Goal: Information Seeking & Learning: Learn about a topic

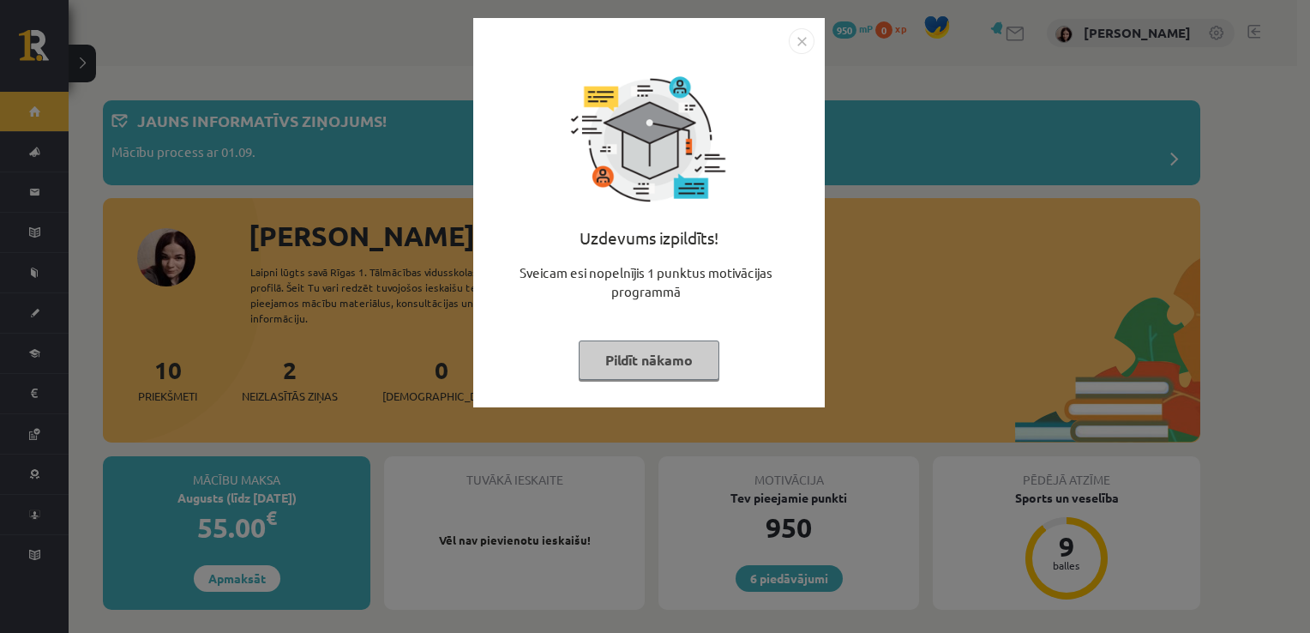
click at [615, 363] on button "Pildīt nākamo" at bounding box center [649, 359] width 141 height 39
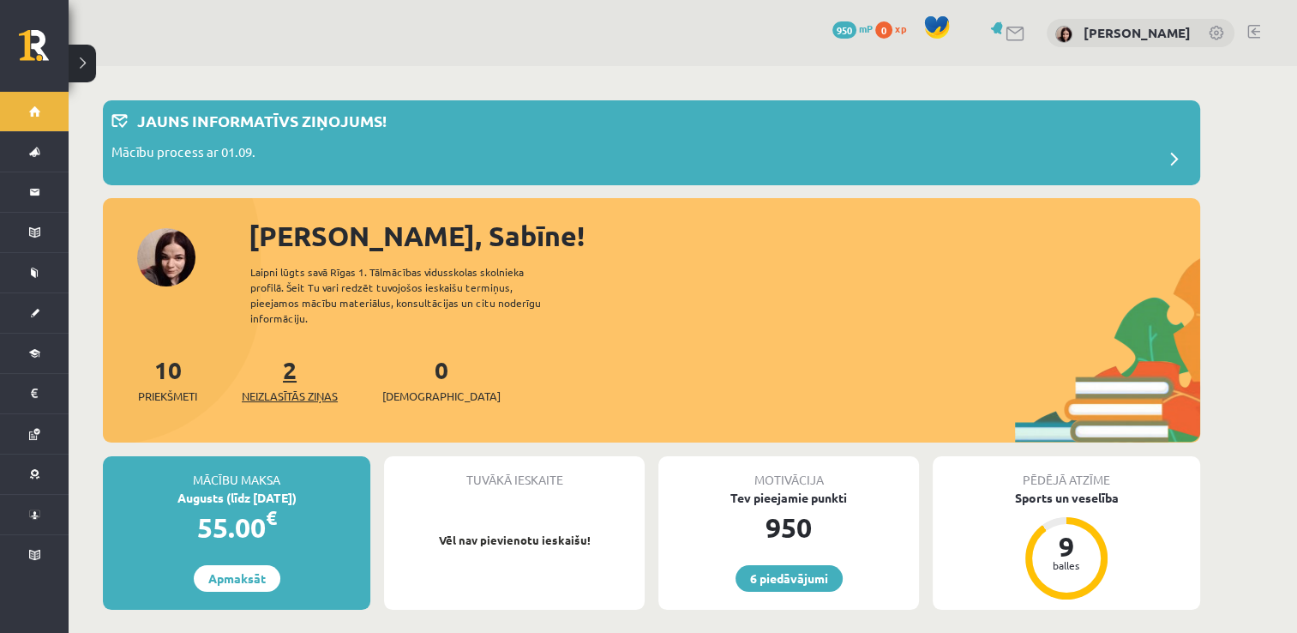
click at [315, 387] on span "Neizlasītās ziņas" at bounding box center [290, 395] width 96 height 17
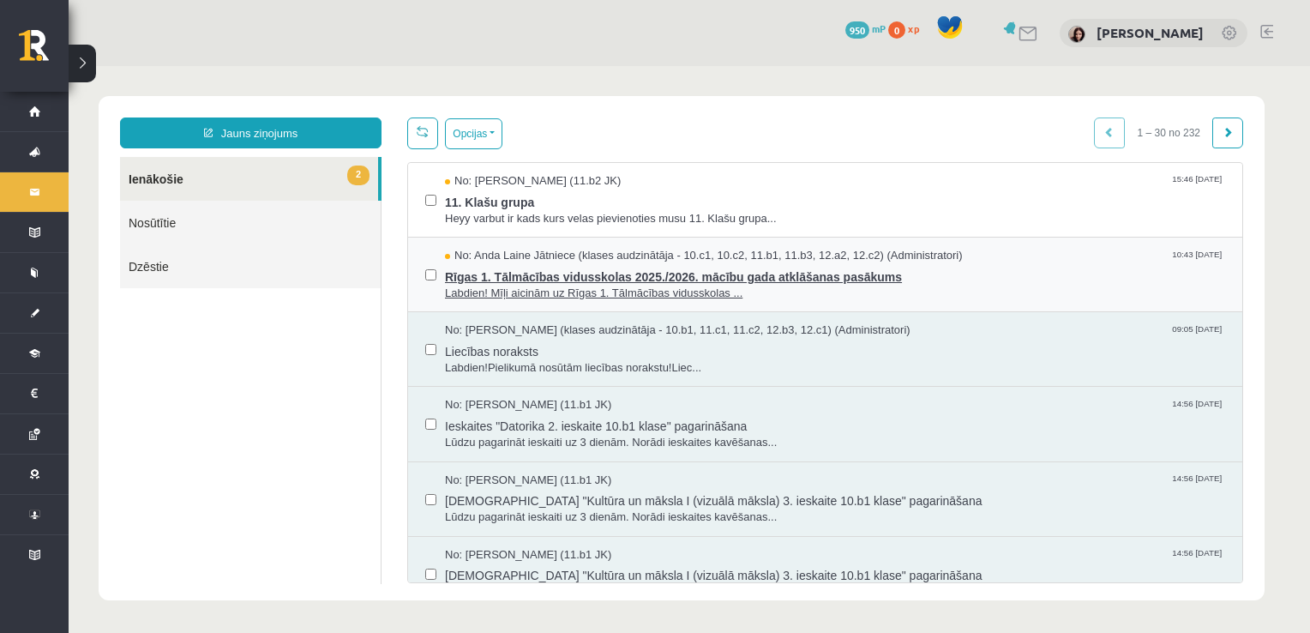
click at [609, 279] on span "Rīgas 1. Tālmācības vidusskolas 2025./2026. mācību gada atklāšanas pasākums" at bounding box center [835, 274] width 780 height 21
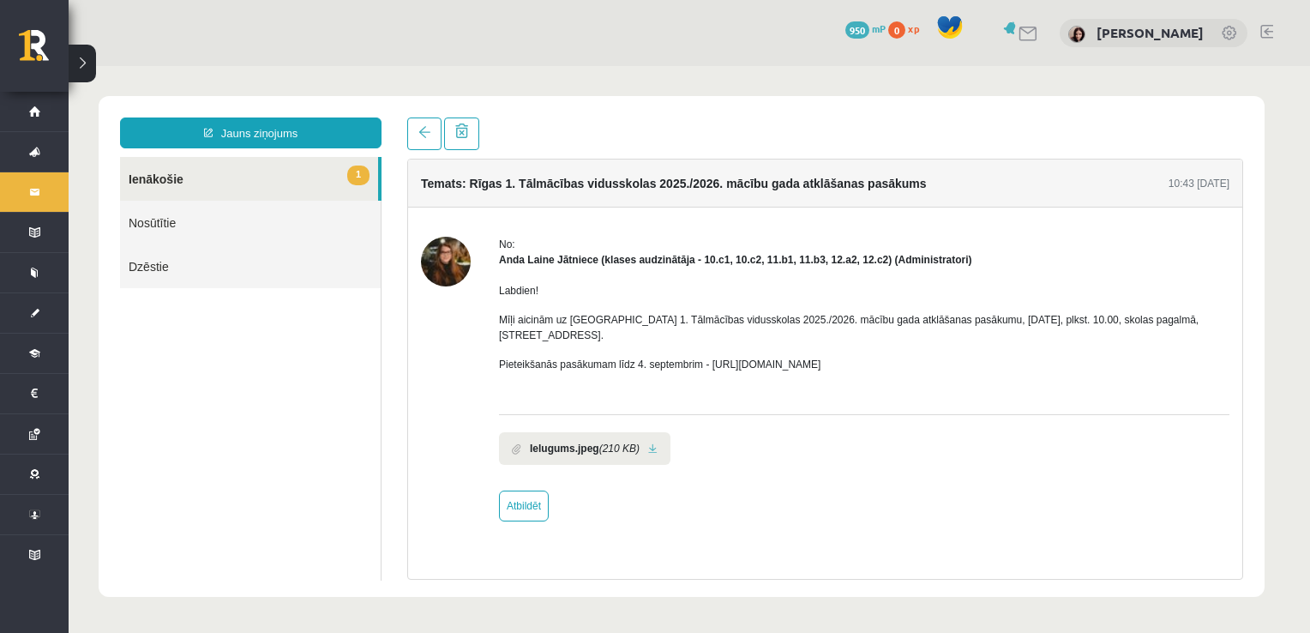
click at [177, 177] on link "1 Ienākošie" at bounding box center [249, 179] width 258 height 44
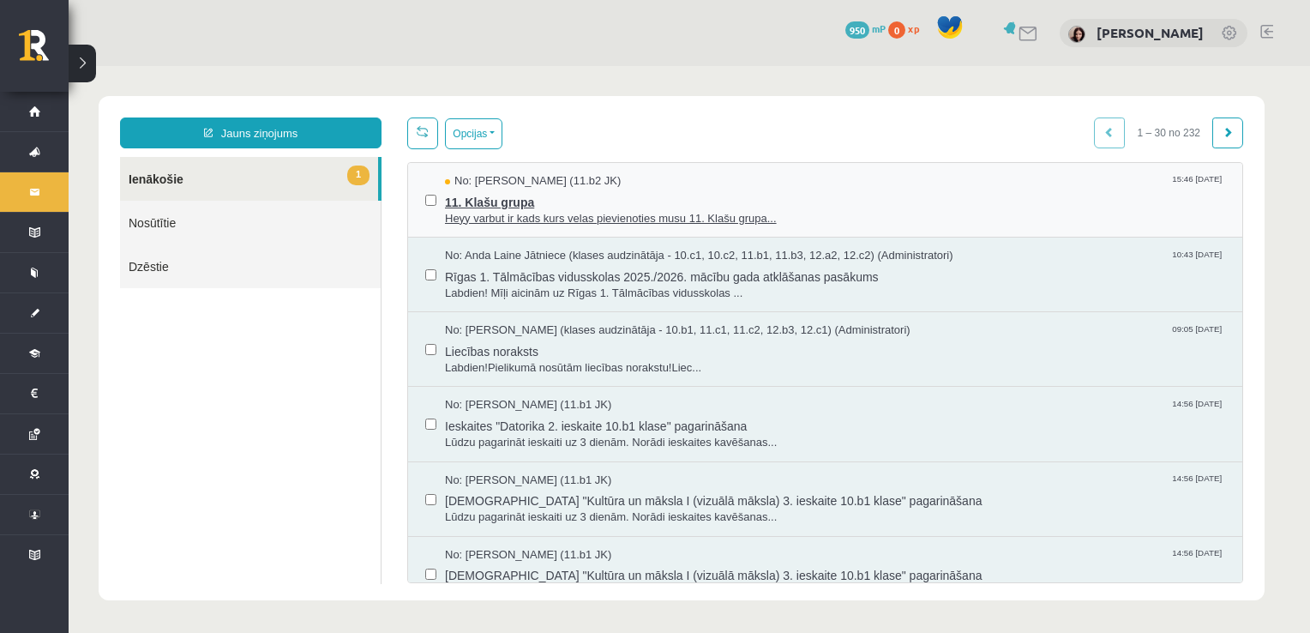
click at [524, 202] on span "11. Klašu grupa" at bounding box center [835, 199] width 780 height 21
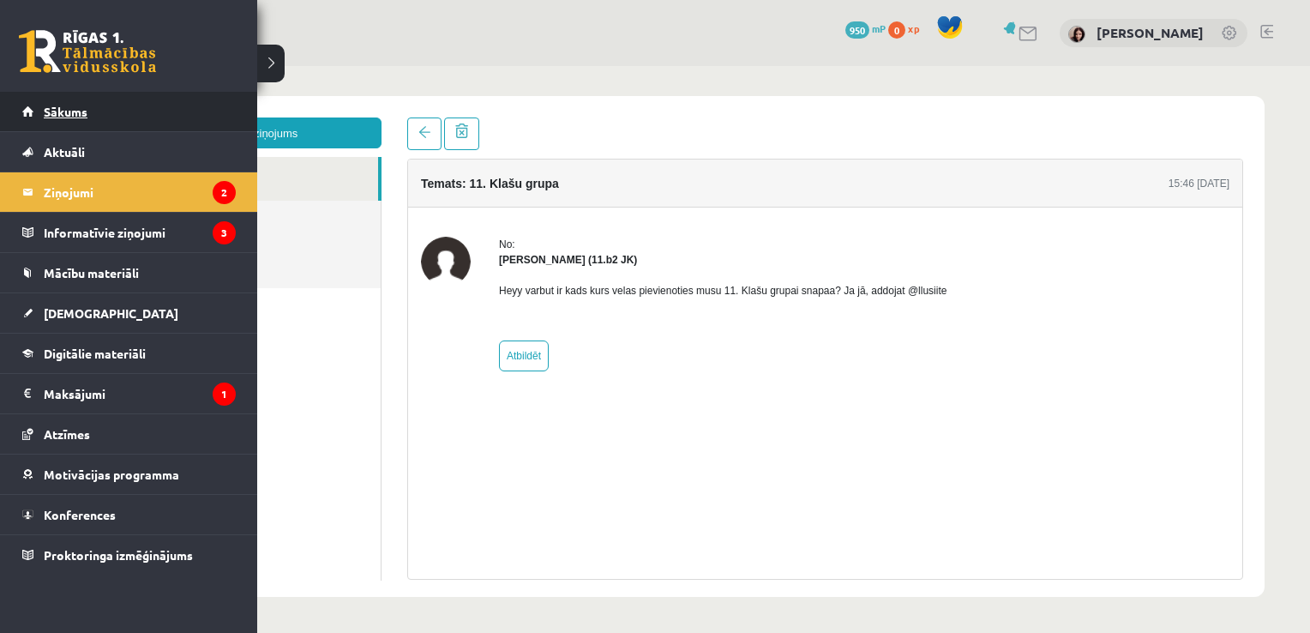
click at [34, 109] on link "Sākums" at bounding box center [128, 111] width 213 height 39
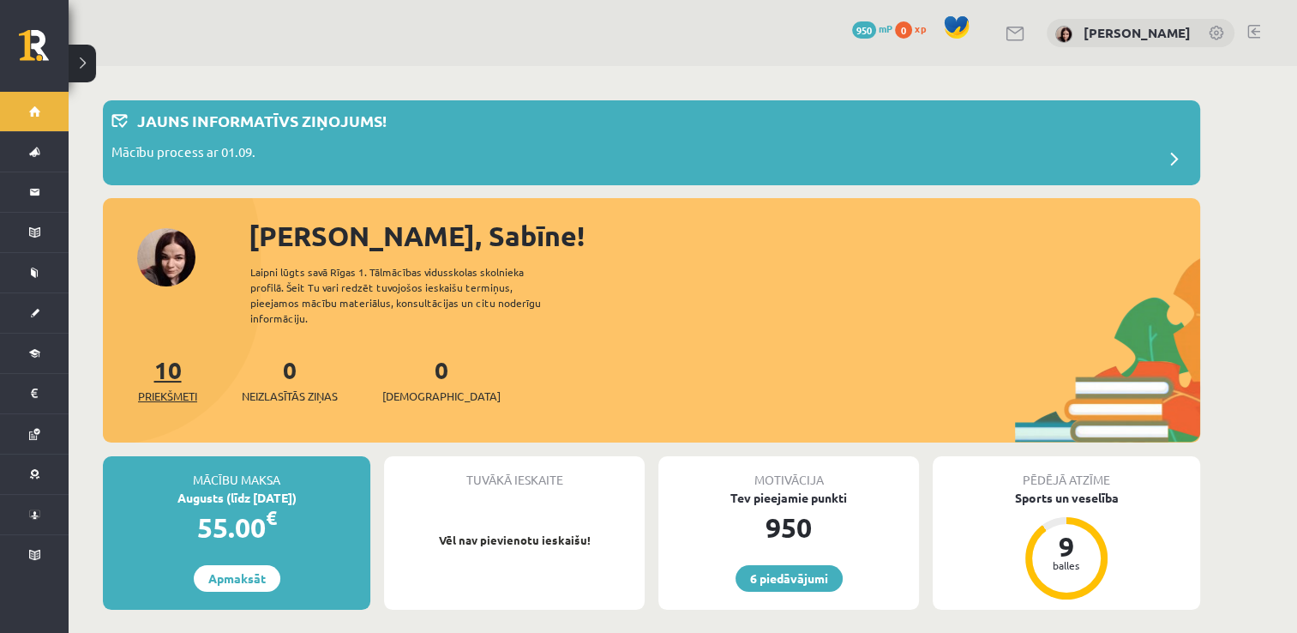
click at [176, 387] on span "Priekšmeti" at bounding box center [167, 395] width 59 height 17
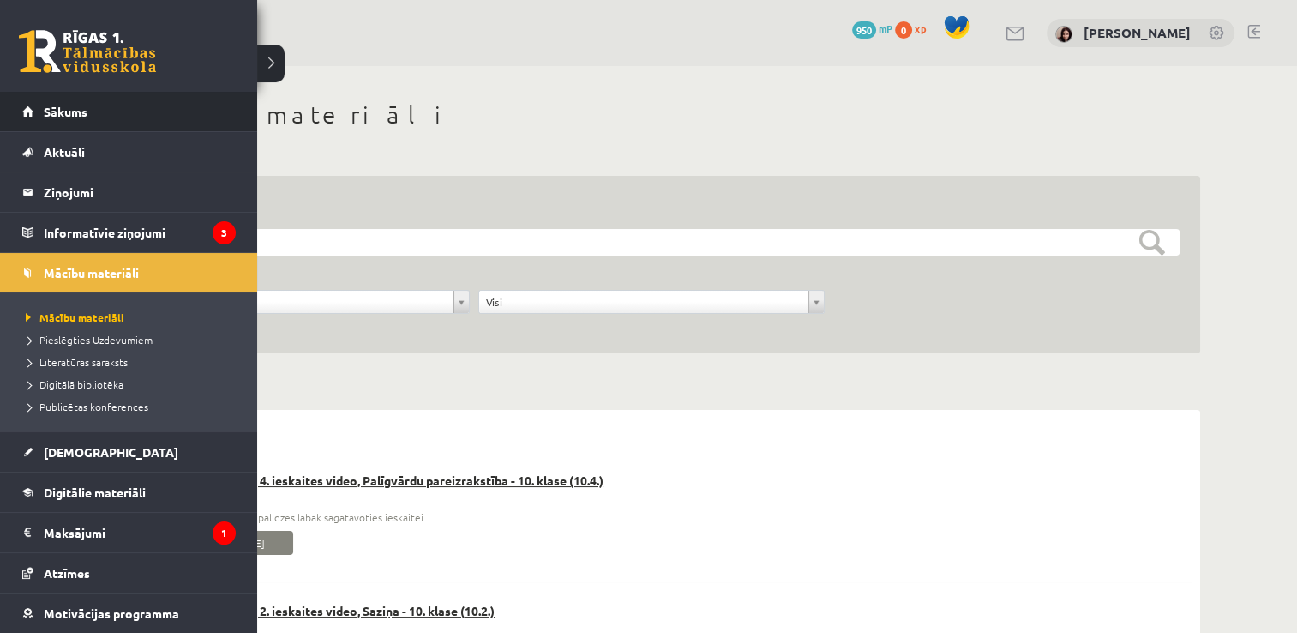
click at [79, 110] on span "Sākums" at bounding box center [66, 111] width 44 height 15
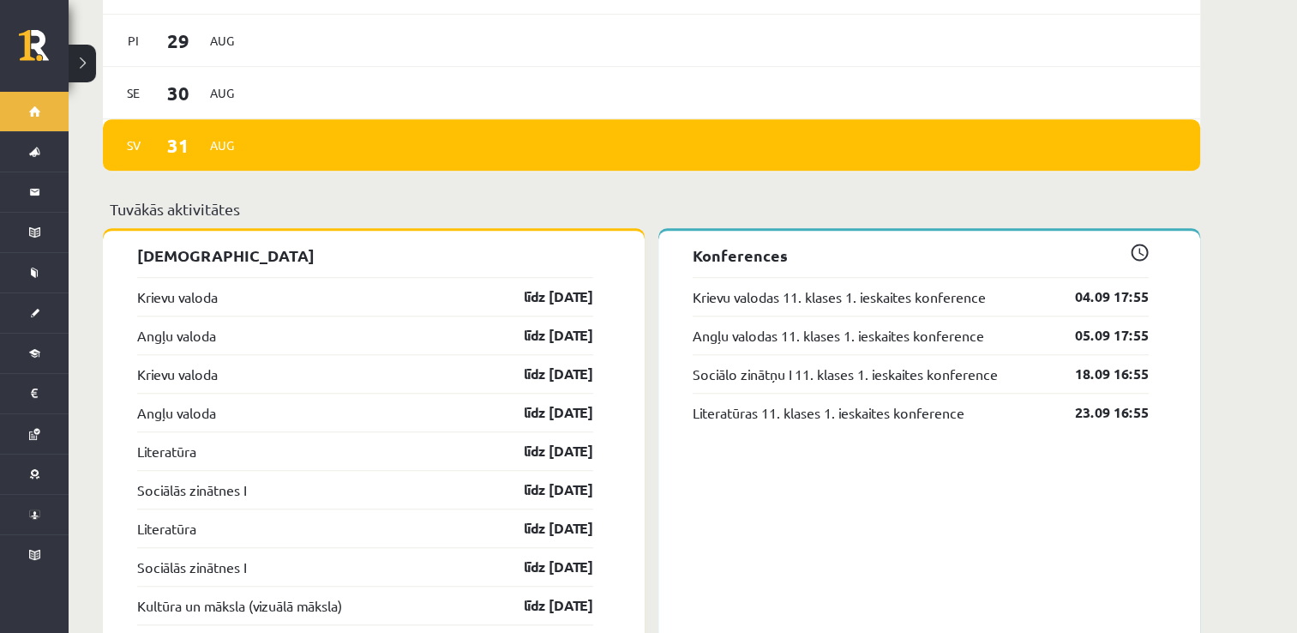
scroll to position [1371, 0]
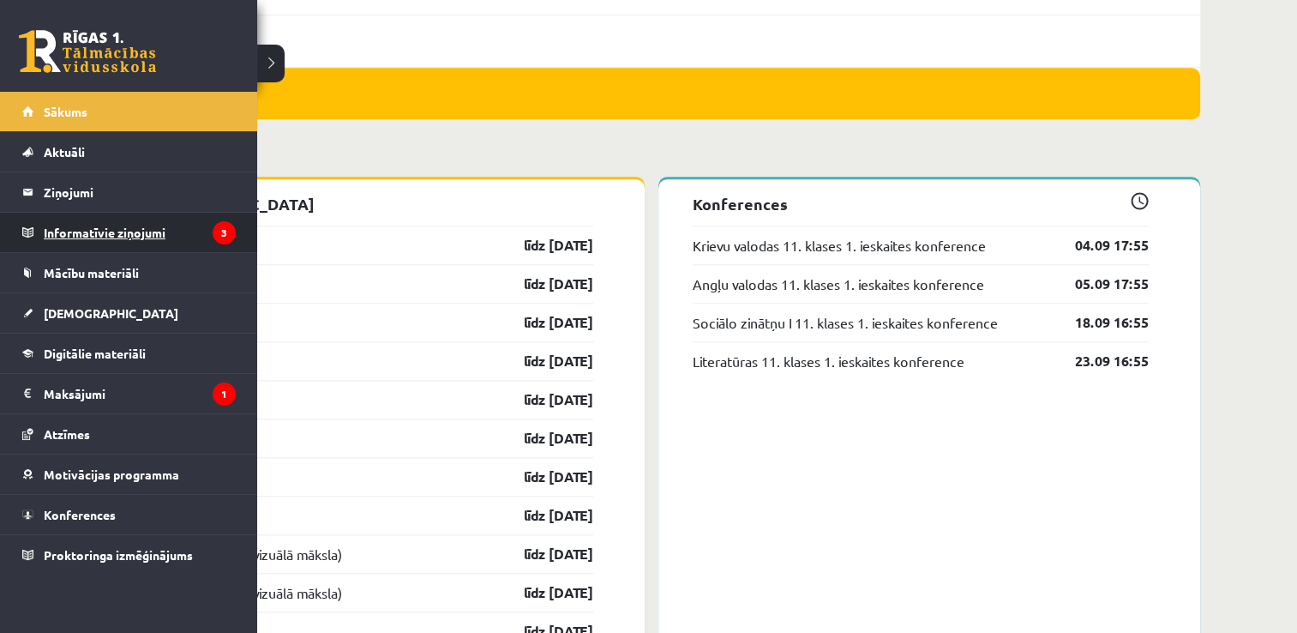
click at [57, 229] on legend "Informatīvie ziņojumi 3" at bounding box center [140, 232] width 192 height 39
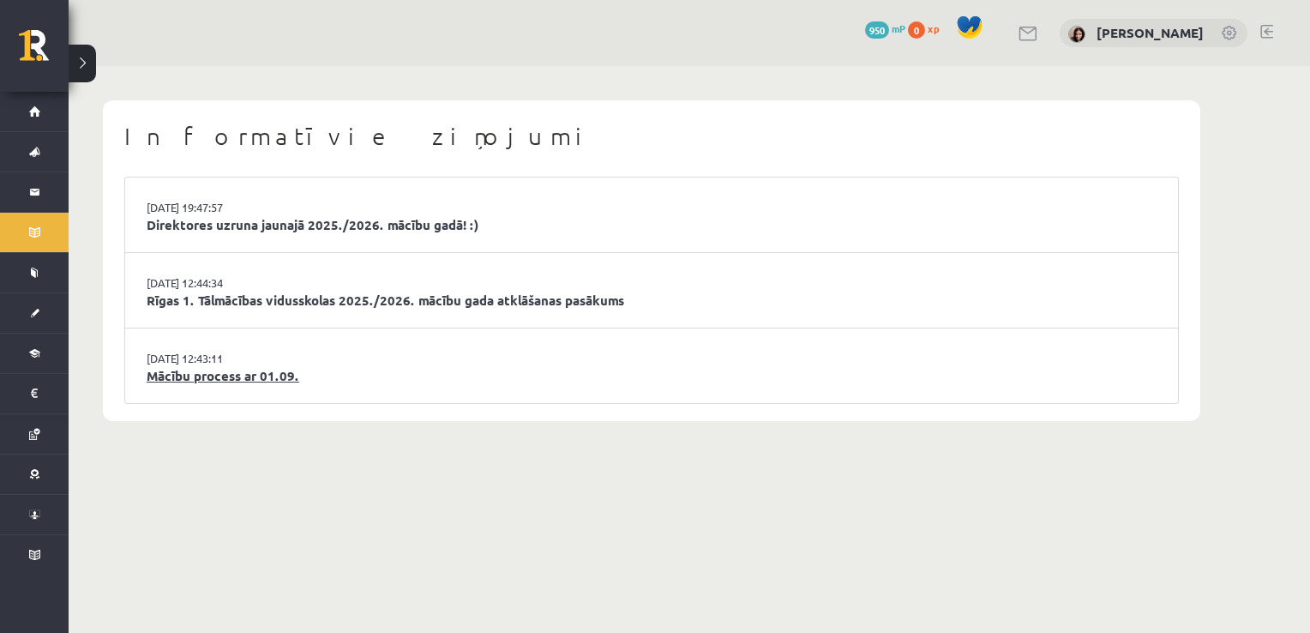
click at [229, 375] on link "Mācību process ar 01.09." at bounding box center [652, 376] width 1010 height 20
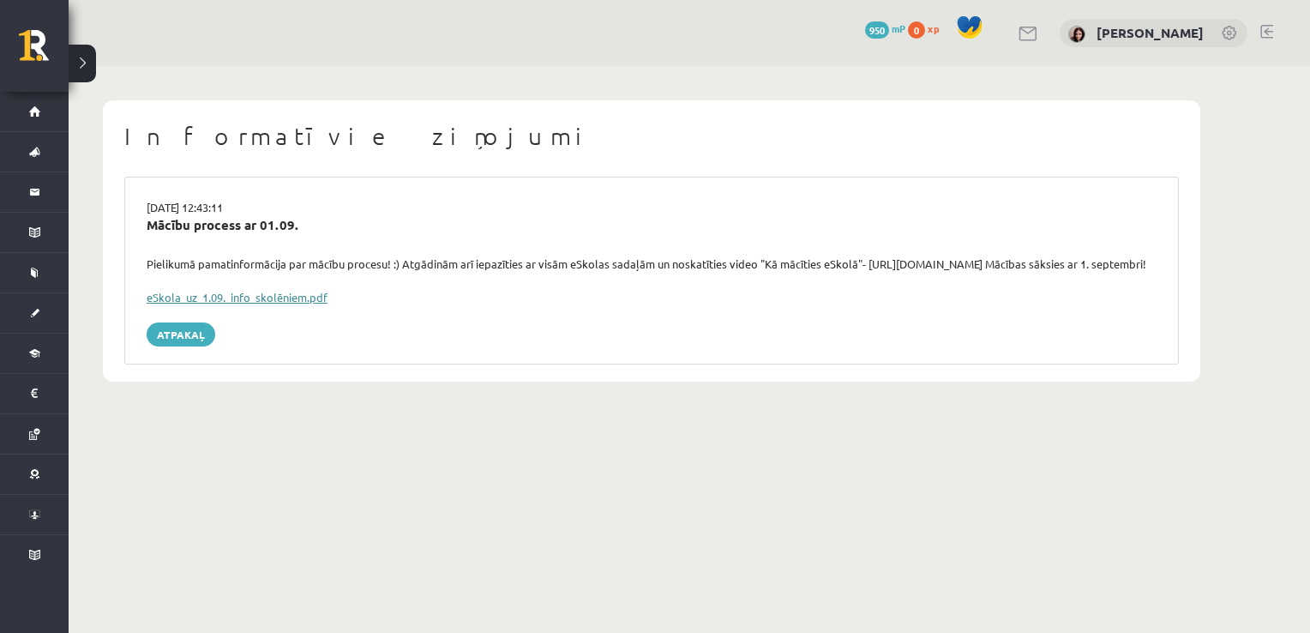
click at [216, 304] on link "eSkola_uz_1.09._info_skolēniem.pdf" at bounding box center [237, 297] width 181 height 15
